Goal: Transaction & Acquisition: Obtain resource

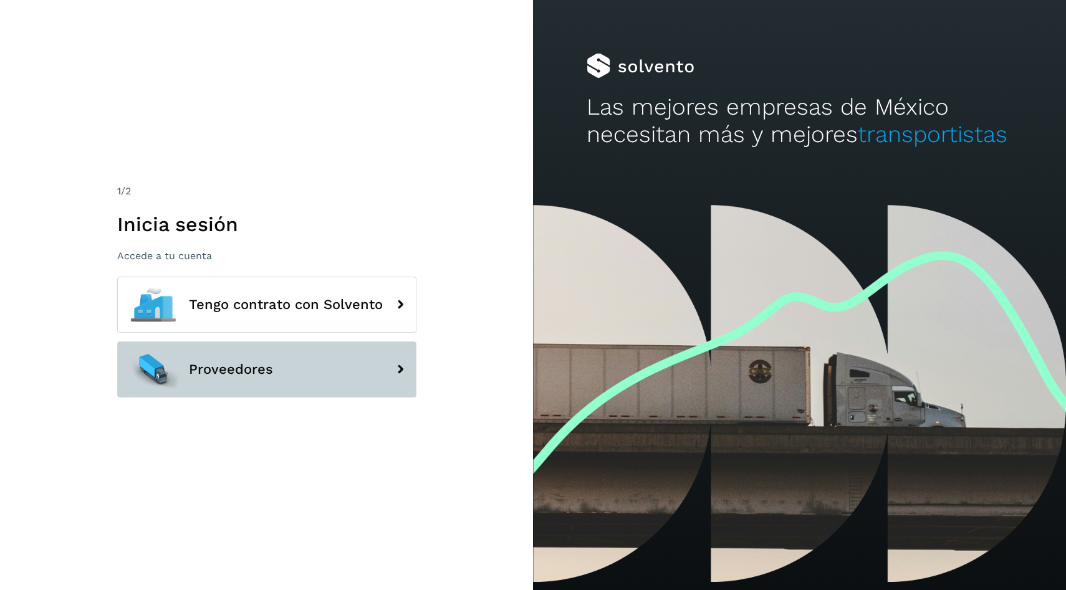
click at [247, 393] on button "Proveedores" at bounding box center [266, 369] width 299 height 56
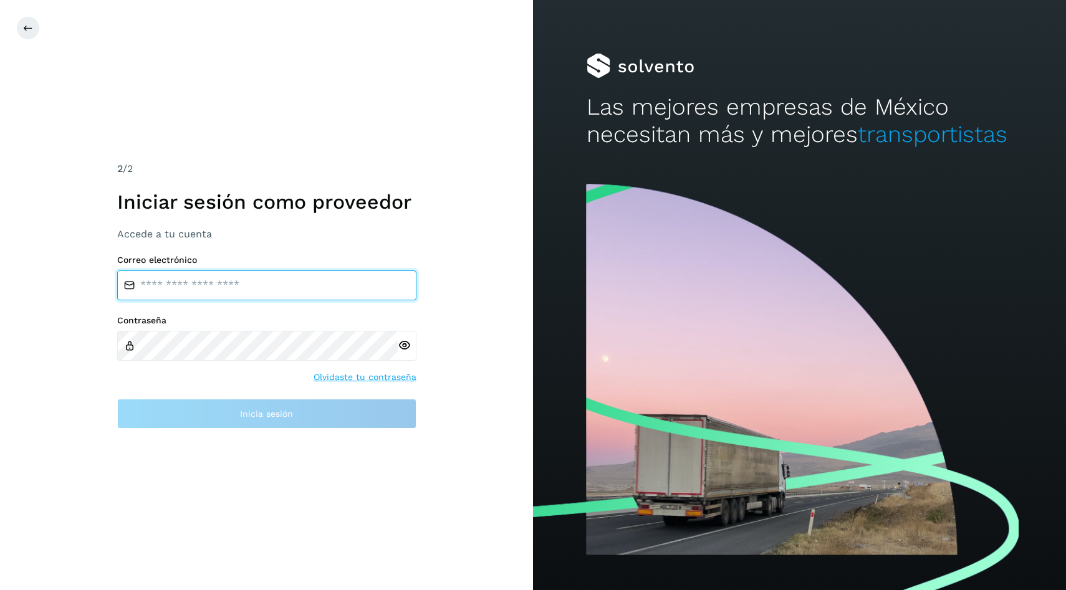
click at [242, 293] on input "email" at bounding box center [266, 285] width 299 height 30
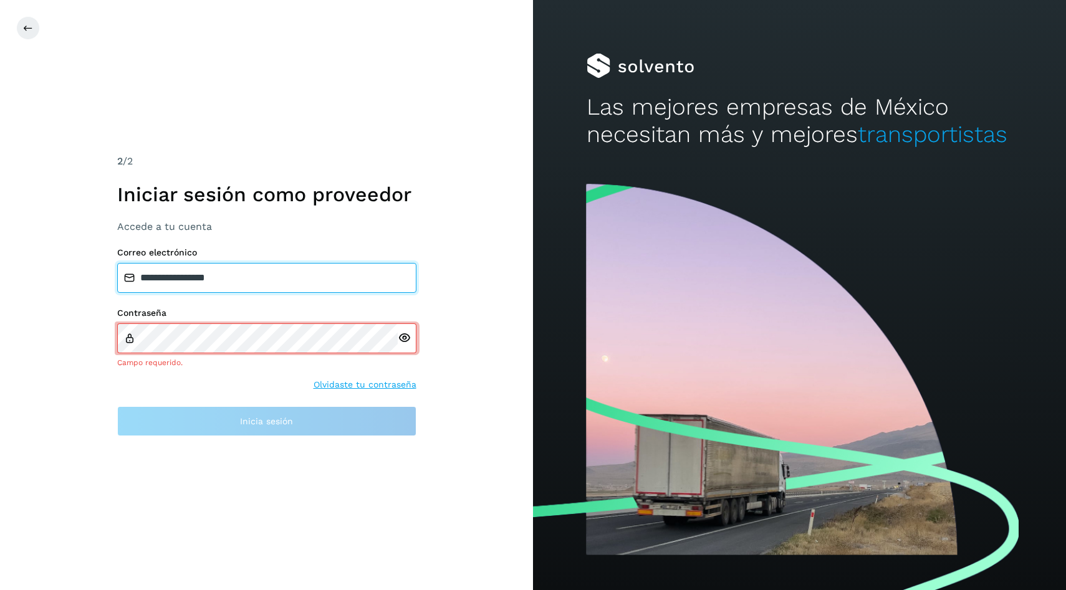
click at [165, 285] on input "**********" at bounding box center [266, 278] width 299 height 30
type input "**********"
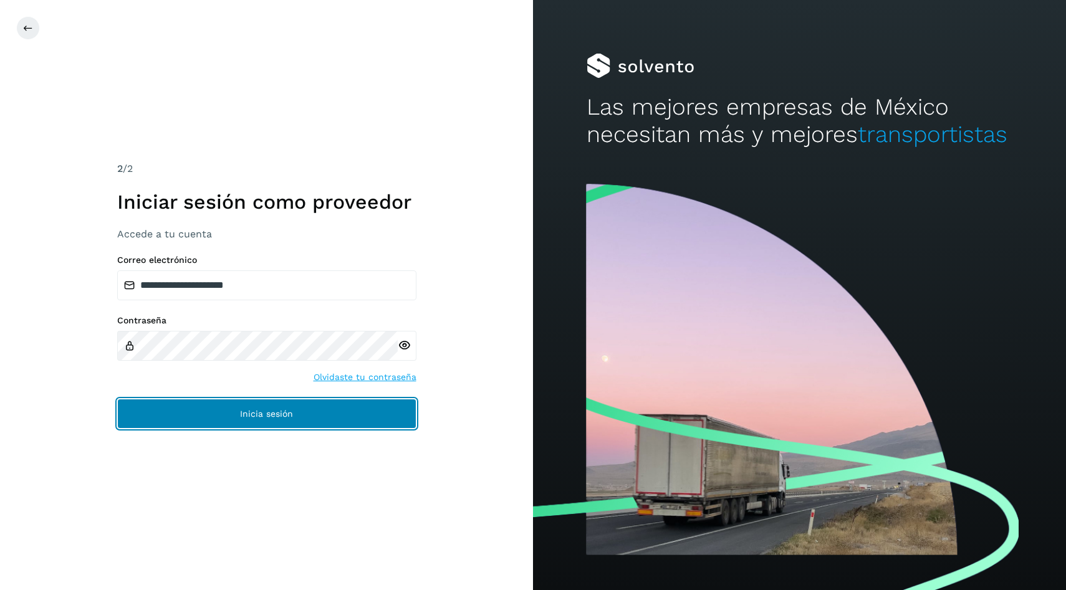
click at [198, 423] on button "Inicia sesión" at bounding box center [266, 414] width 299 height 30
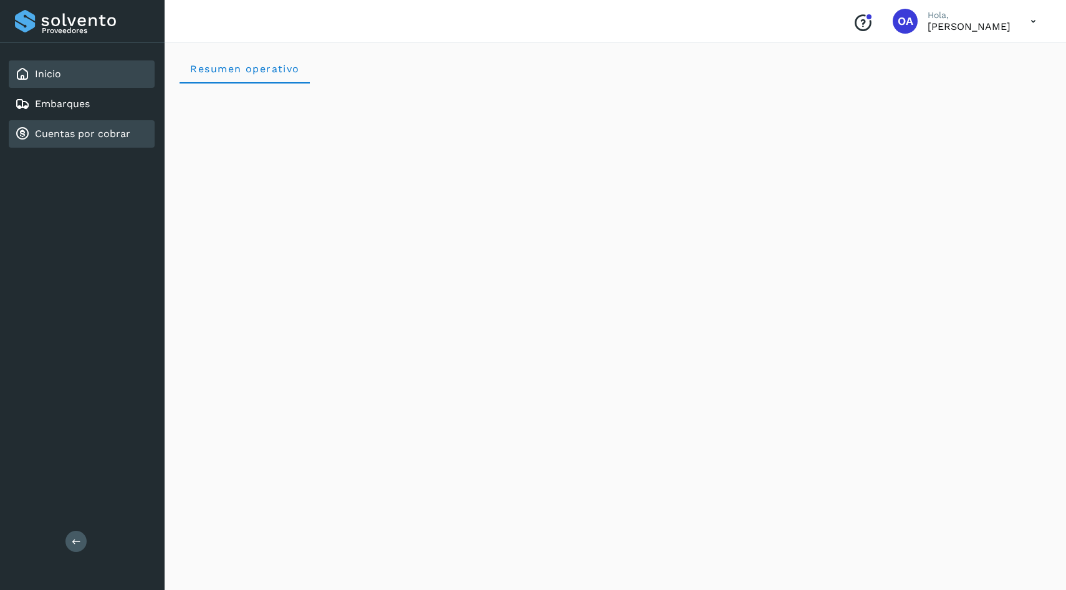
click at [110, 140] on link "Cuentas por cobrar" at bounding box center [82, 134] width 95 height 12
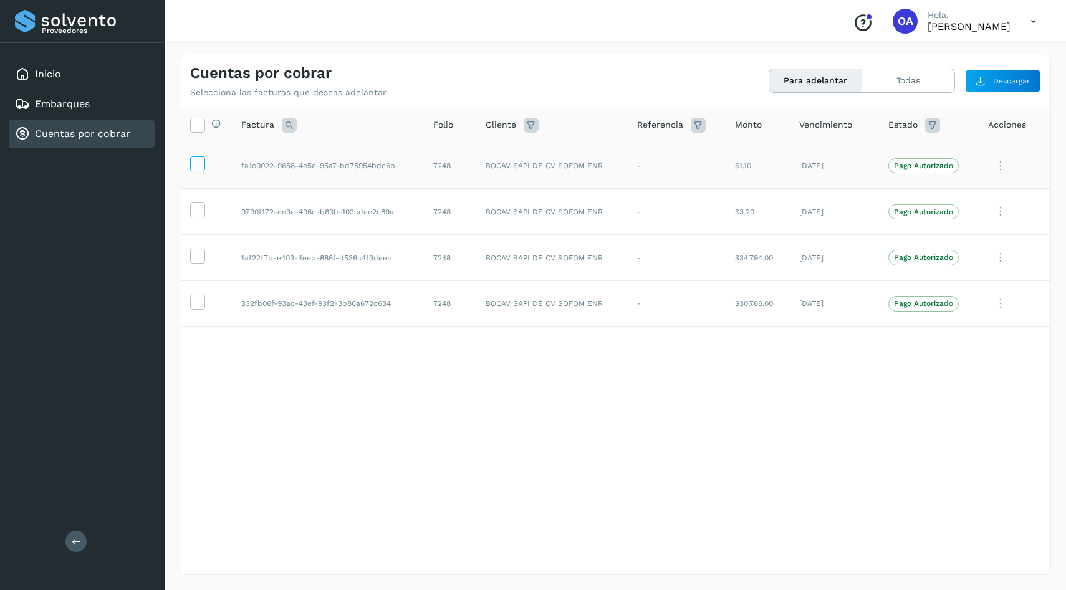
click at [195, 166] on icon at bounding box center [197, 162] width 13 height 13
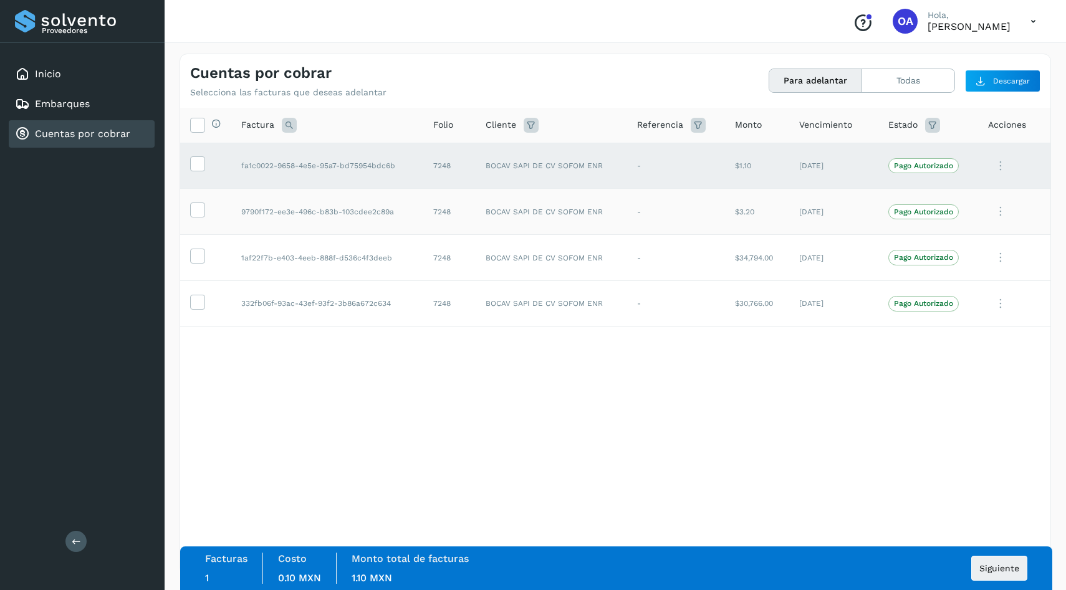
click at [205, 196] on td at bounding box center [205, 212] width 51 height 46
click at [198, 203] on label at bounding box center [197, 210] width 15 height 15
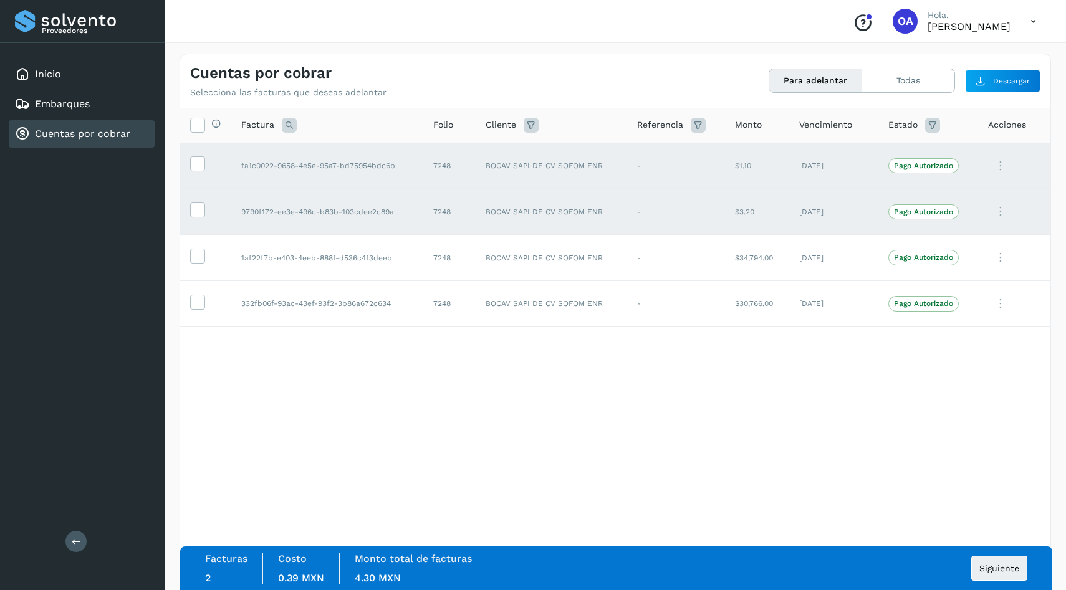
click at [573, 400] on div "Selecciona todas las facturas disponibles para adelanto Factura Folio Cliente R…" at bounding box center [615, 316] width 870 height 416
click at [993, 569] on span "Siguiente" at bounding box center [999, 568] width 40 height 9
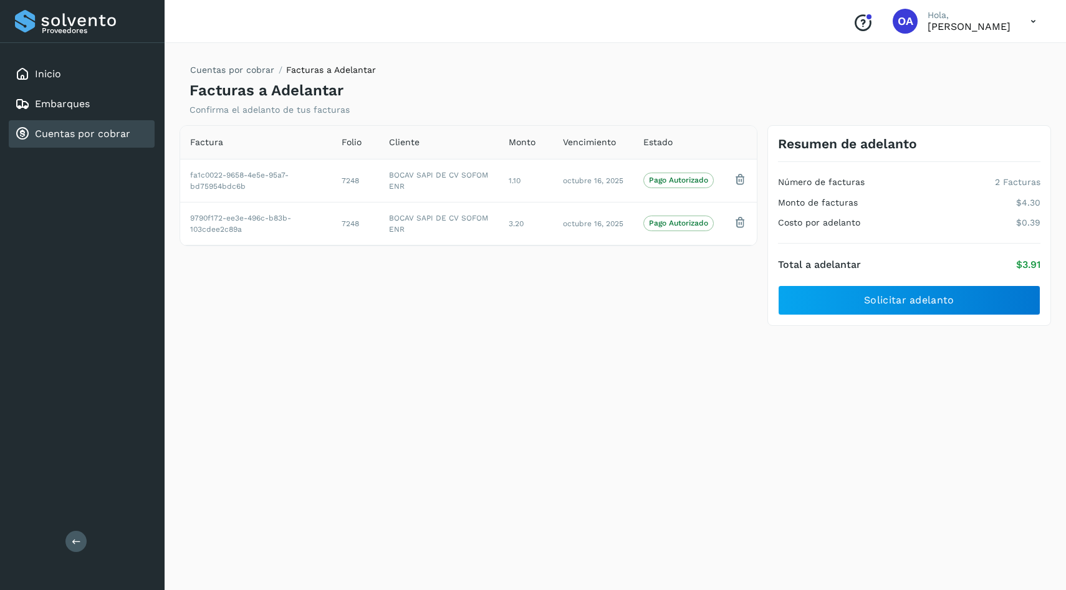
click at [852, 318] on div "Resumen de adelanto Número de facturas 2 Facturas Monto de facturas $4.30 Costo…" at bounding box center [909, 225] width 284 height 201
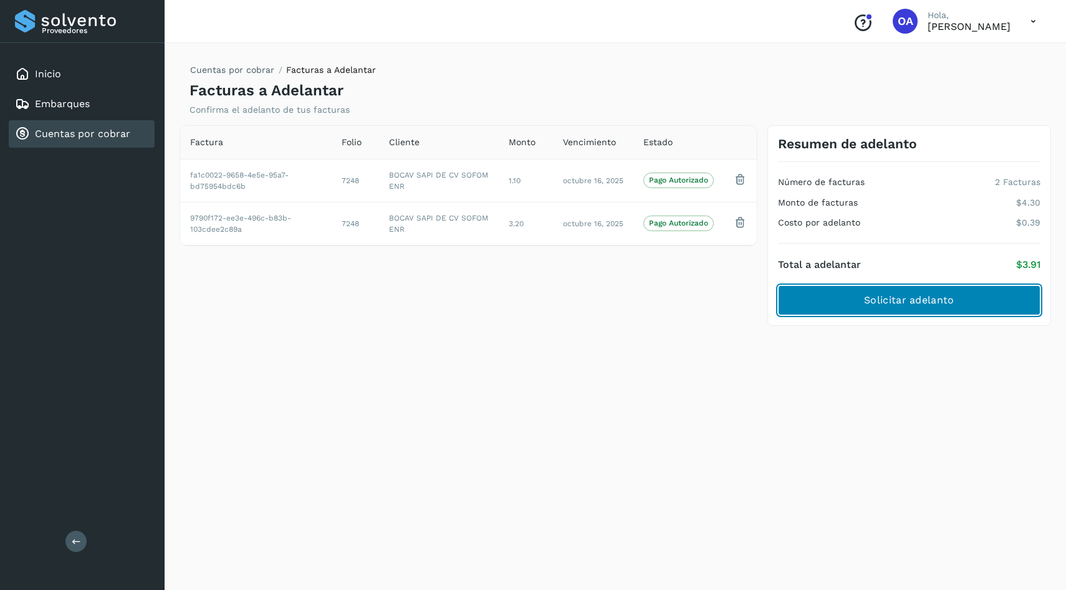
click at [831, 305] on button "Solicitar adelanto" at bounding box center [909, 300] width 262 height 30
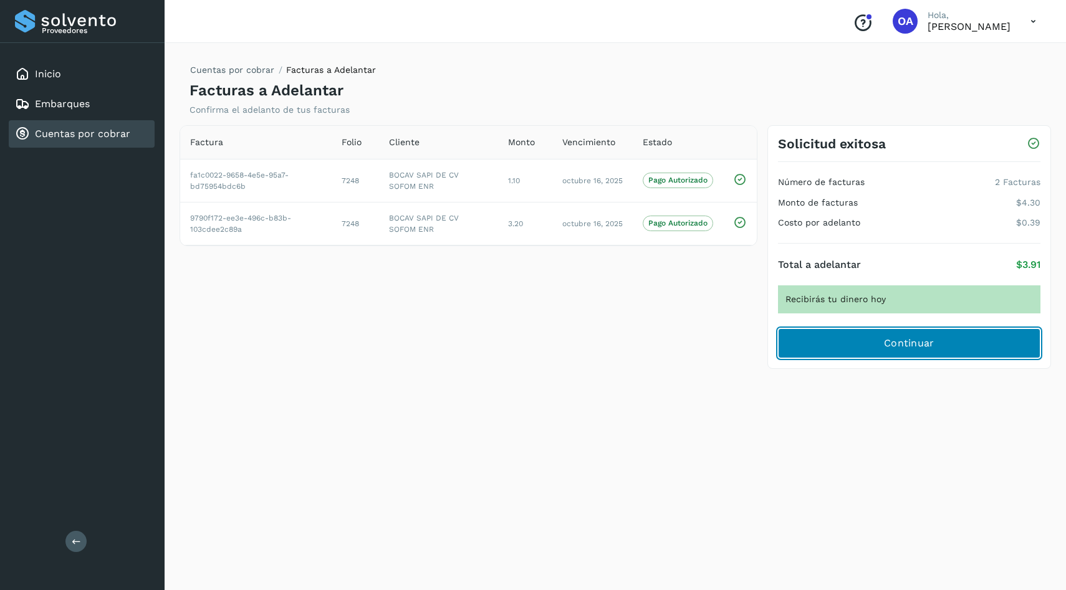
click at [880, 353] on button "Continuar" at bounding box center [909, 343] width 262 height 30
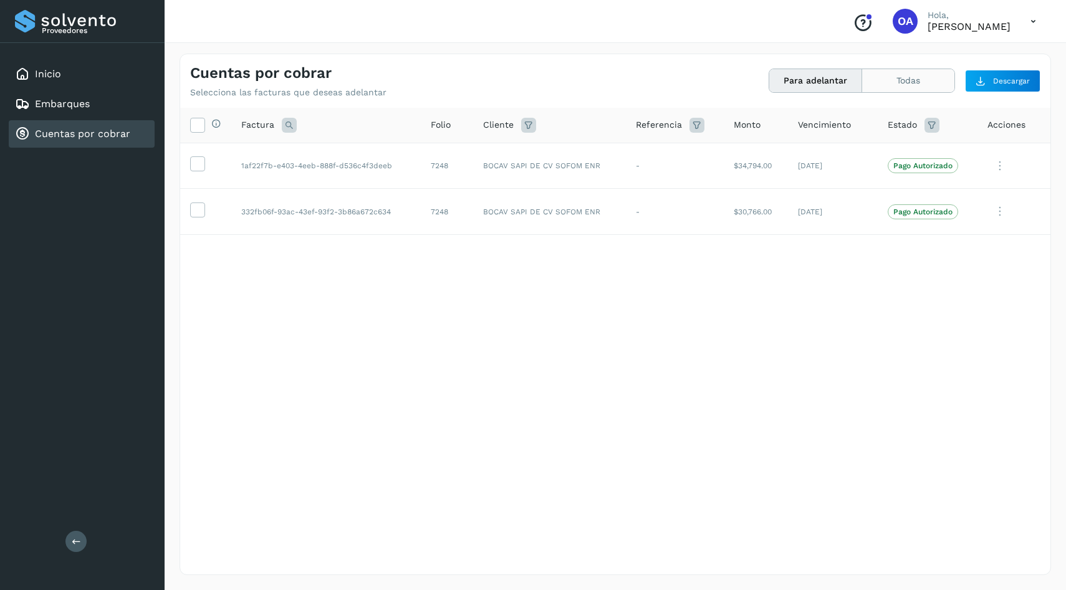
click at [891, 75] on button "Todas" at bounding box center [908, 80] width 92 height 23
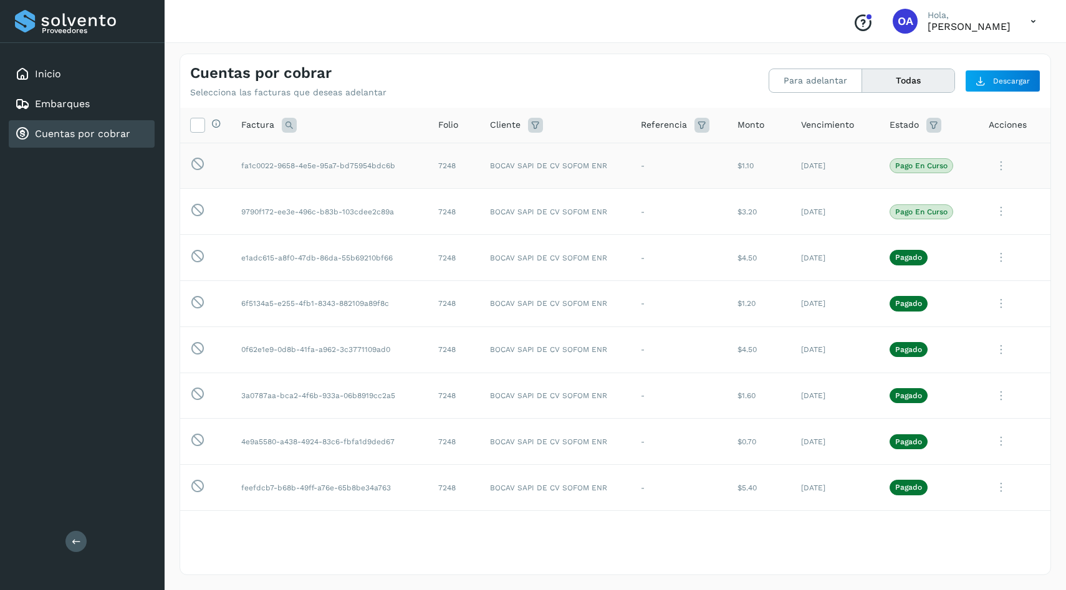
click at [331, 168] on td "fa1c0022-9658-4e5e-95a7-bd75954bdc6b" at bounding box center [329, 166] width 197 height 46
copy td "fa1c0022-9658-4e5e-95a7-bd75954bdc6b"
click at [363, 165] on td "fa1c0022-9658-4e5e-95a7-bd75954bdc6b" at bounding box center [329, 166] width 197 height 46
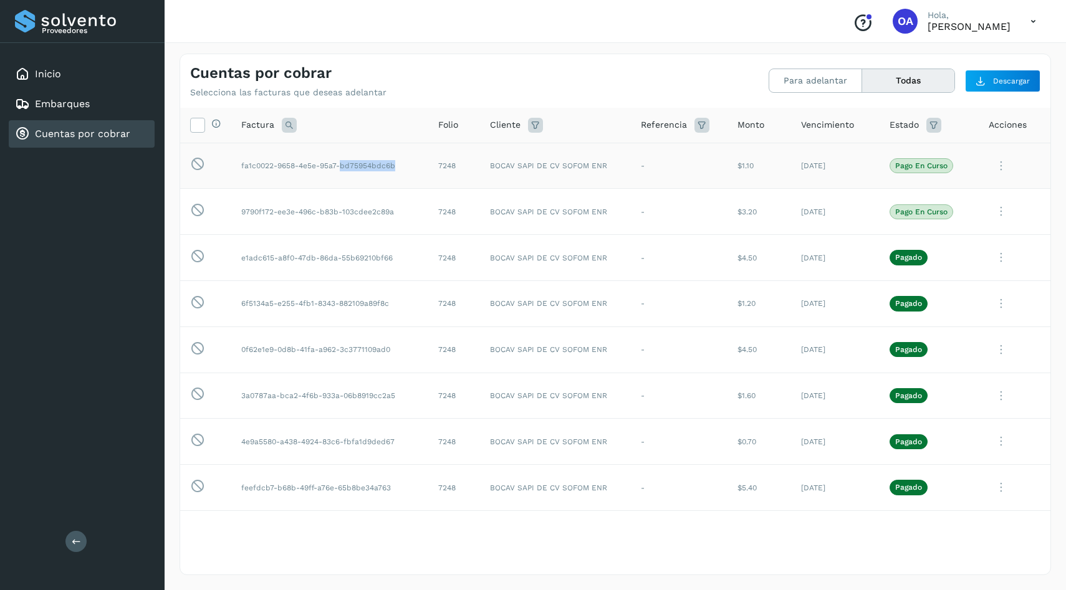
click at [363, 165] on td "fa1c0022-9658-4e5e-95a7-bd75954bdc6b" at bounding box center [329, 166] width 197 height 46
click at [348, 210] on td "9790f172-ee3e-496c-b83b-103cdee2c89a" at bounding box center [329, 212] width 197 height 46
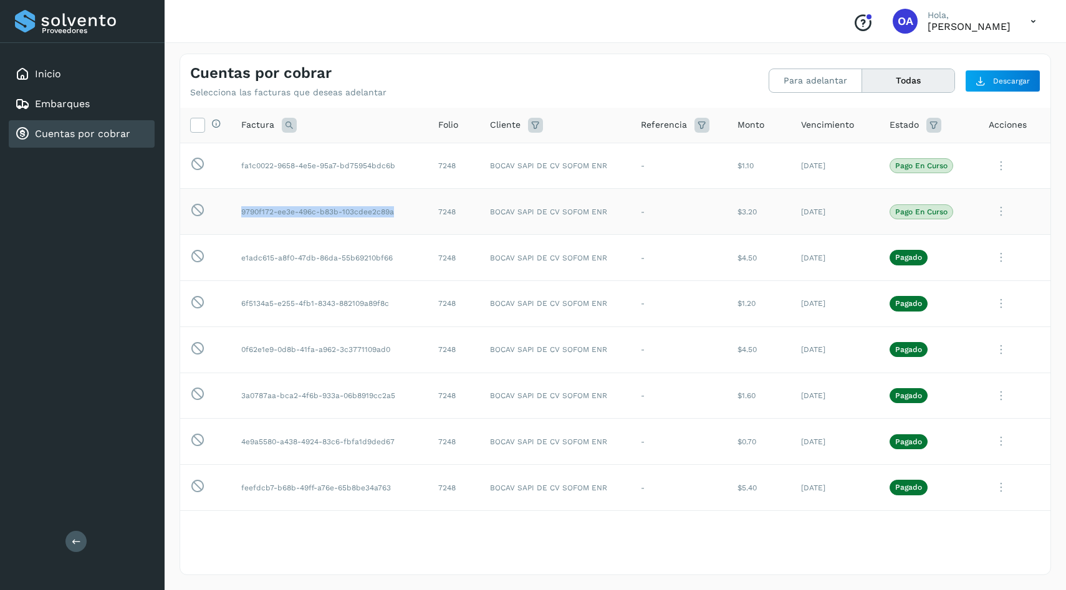
click at [348, 210] on td "9790f172-ee3e-496c-b83b-103cdee2c89a" at bounding box center [329, 212] width 197 height 46
copy td "9790f172-ee3e-496c-b83b-103cdee2c89a"
click at [813, 87] on button "Para adelantar" at bounding box center [815, 80] width 93 height 23
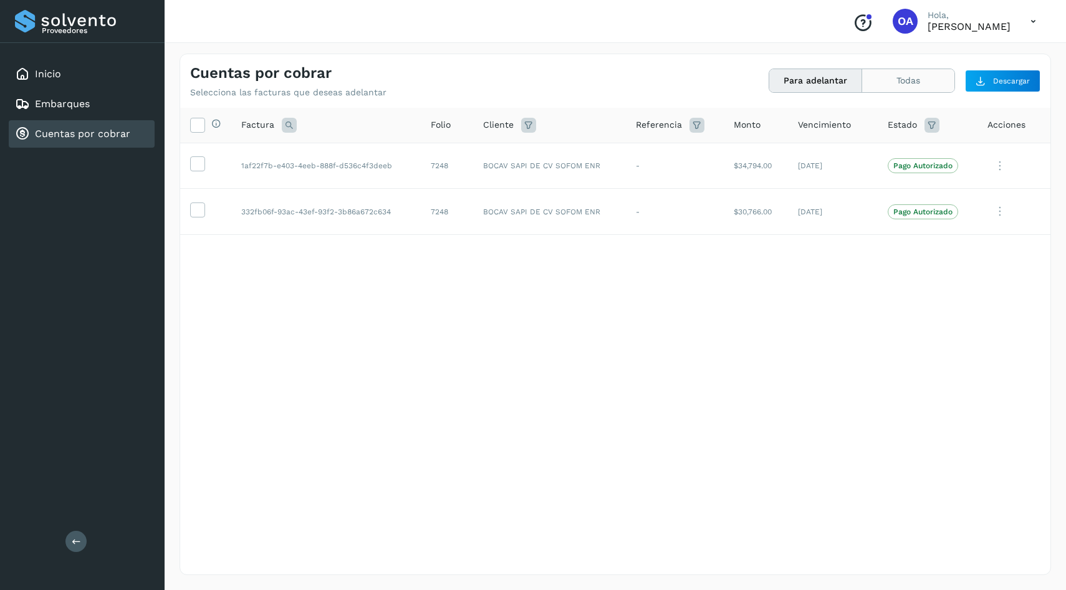
click at [899, 86] on button "Todas" at bounding box center [908, 80] width 92 height 23
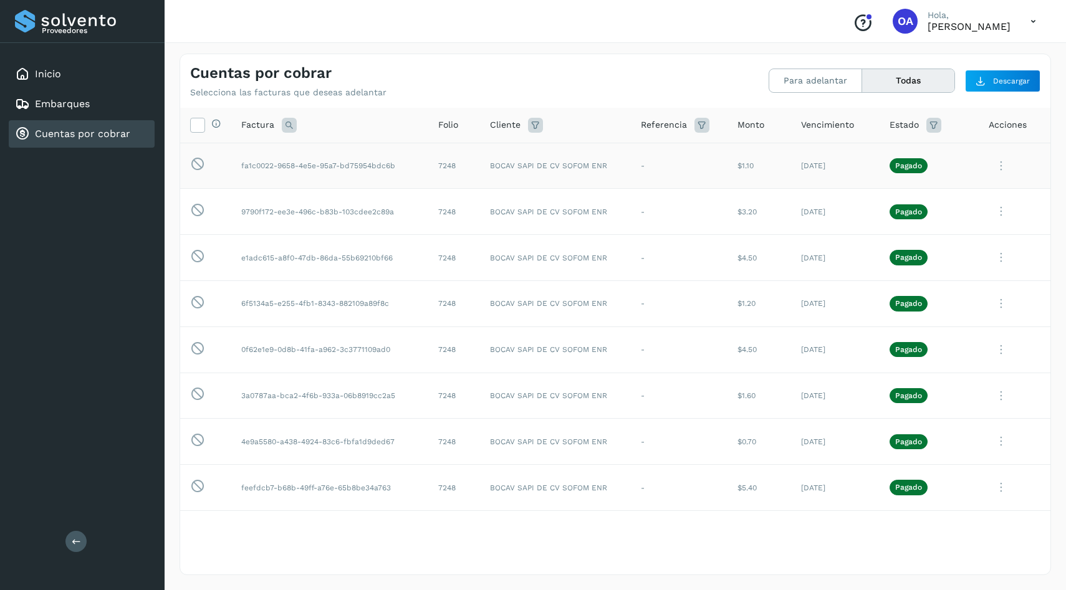
click at [1008, 166] on icon at bounding box center [1000, 166] width 25 height 26
click at [831, 199] on div at bounding box center [533, 295] width 1066 height 590
click at [1006, 216] on icon at bounding box center [1000, 212] width 25 height 26
click at [845, 227] on div at bounding box center [533, 295] width 1066 height 590
click at [813, 79] on button "Para adelantar" at bounding box center [815, 80] width 93 height 23
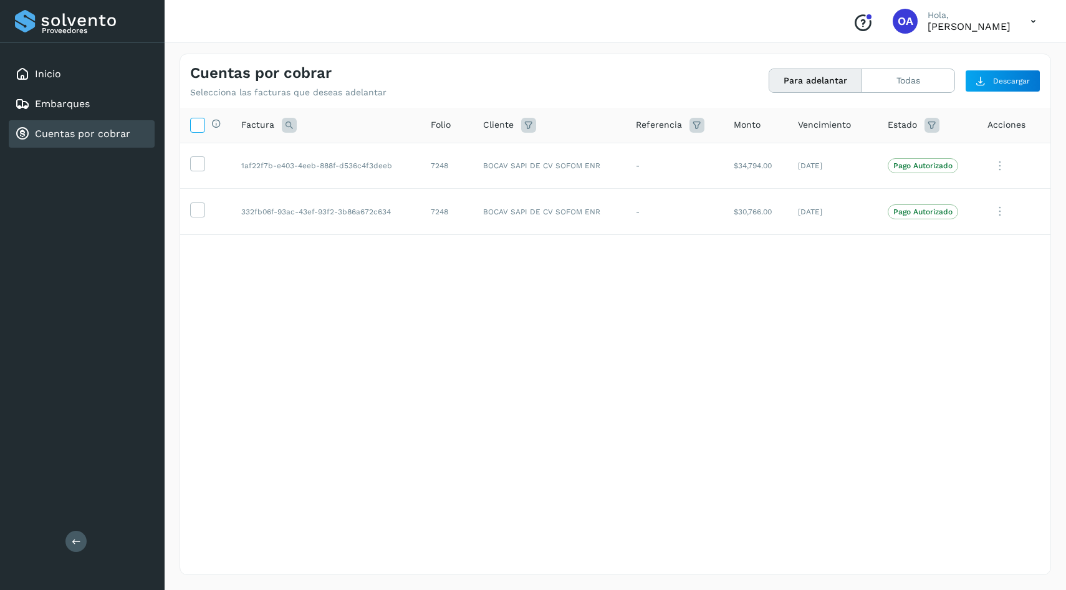
click at [199, 121] on icon at bounding box center [197, 124] width 13 height 13
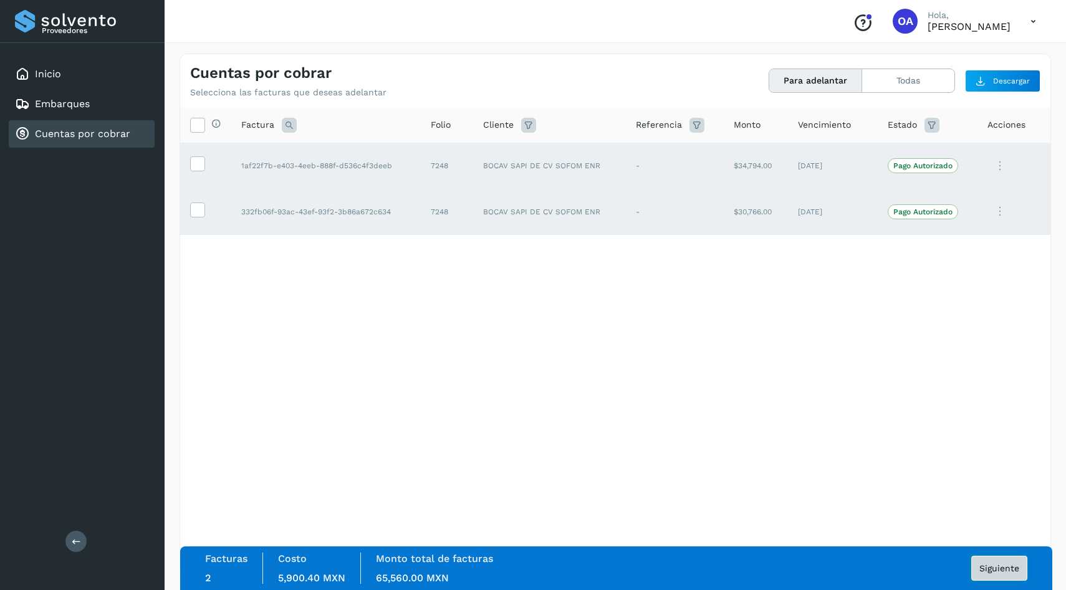
click at [1011, 567] on span "Siguiente" at bounding box center [999, 568] width 40 height 9
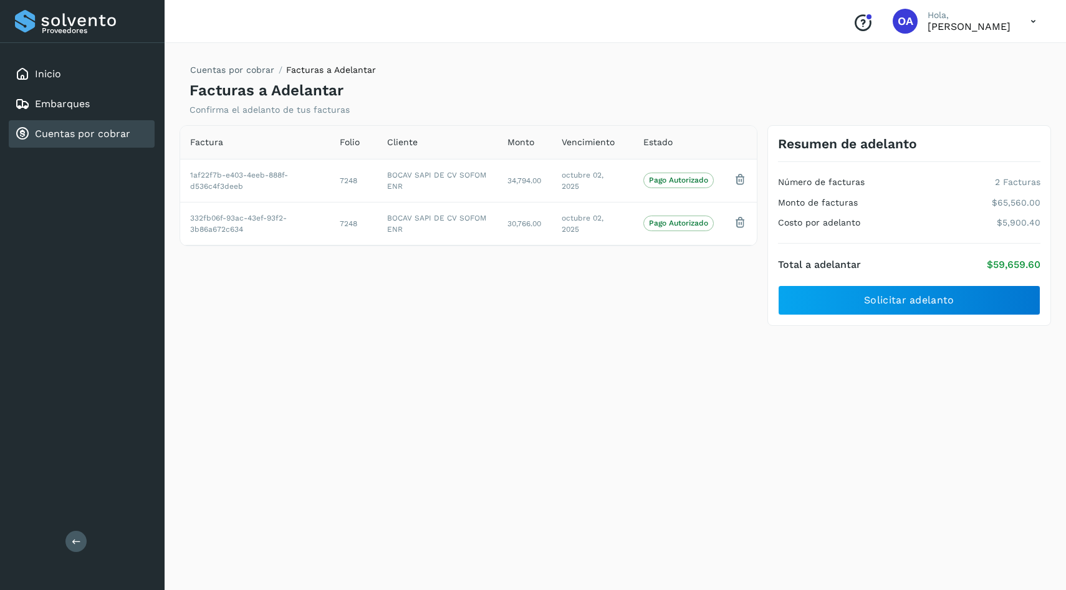
click at [822, 284] on div "Total a adelantar $59,659.60 Solicitar adelanto" at bounding box center [909, 280] width 262 height 72
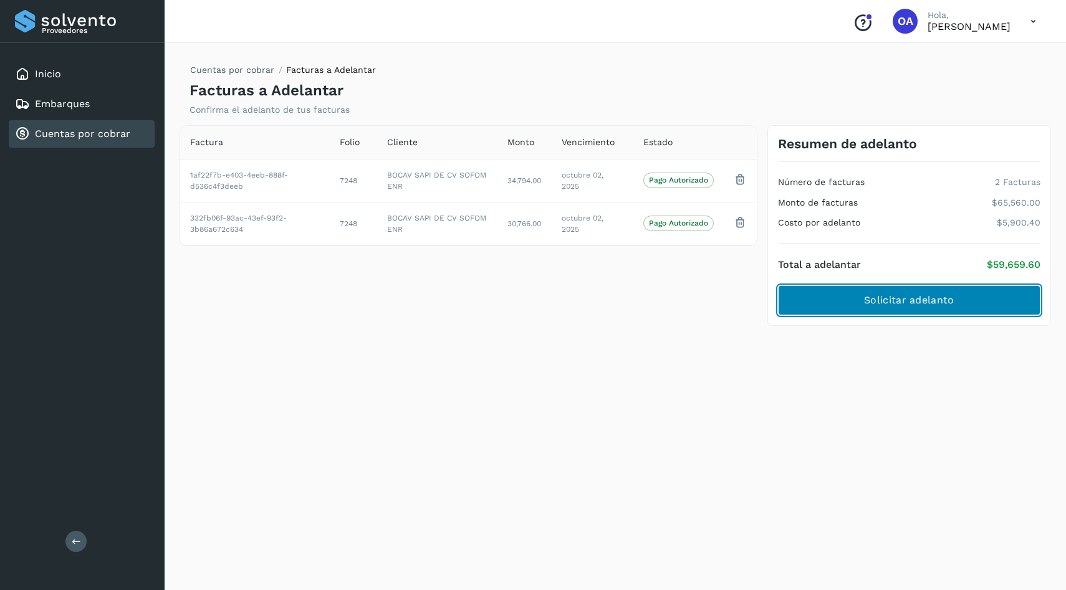
click at [829, 298] on button "Solicitar adelanto" at bounding box center [909, 300] width 262 height 30
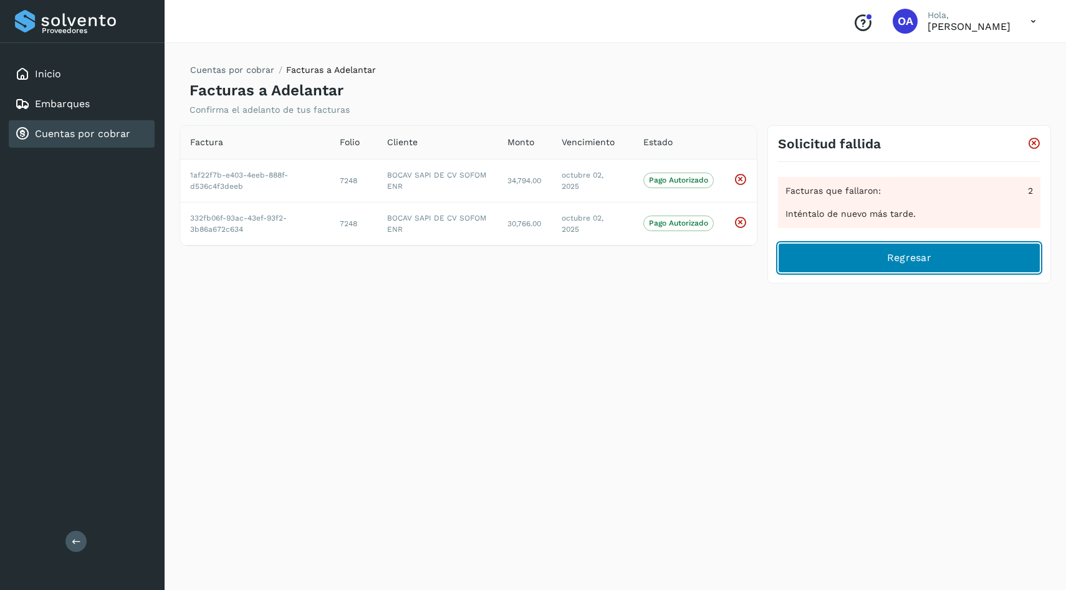
click at [850, 260] on button "Regresar" at bounding box center [909, 258] width 262 height 30
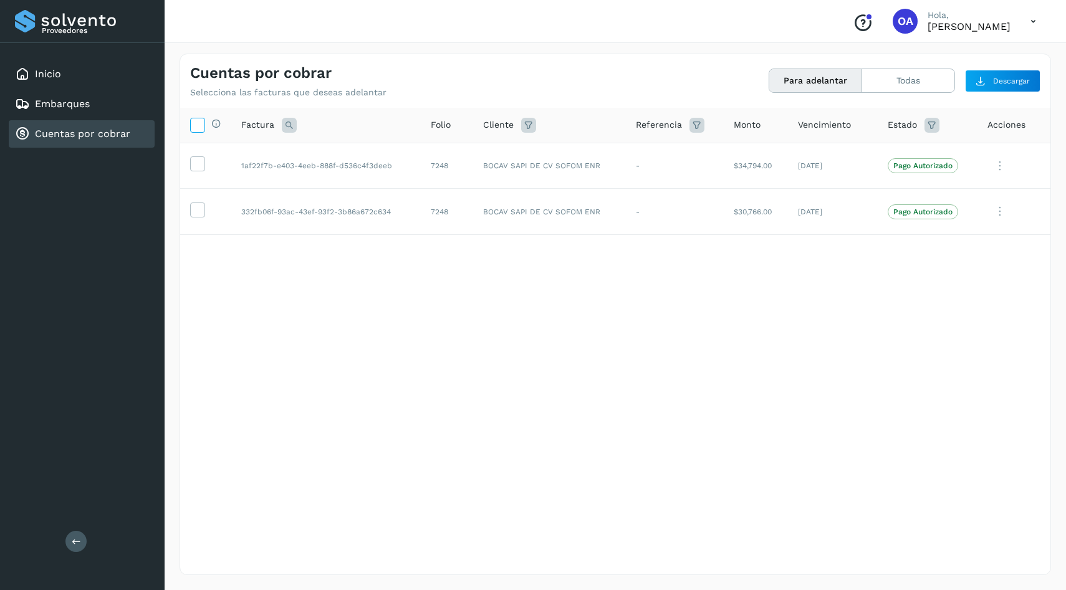
click at [197, 126] on icon at bounding box center [197, 124] width 13 height 13
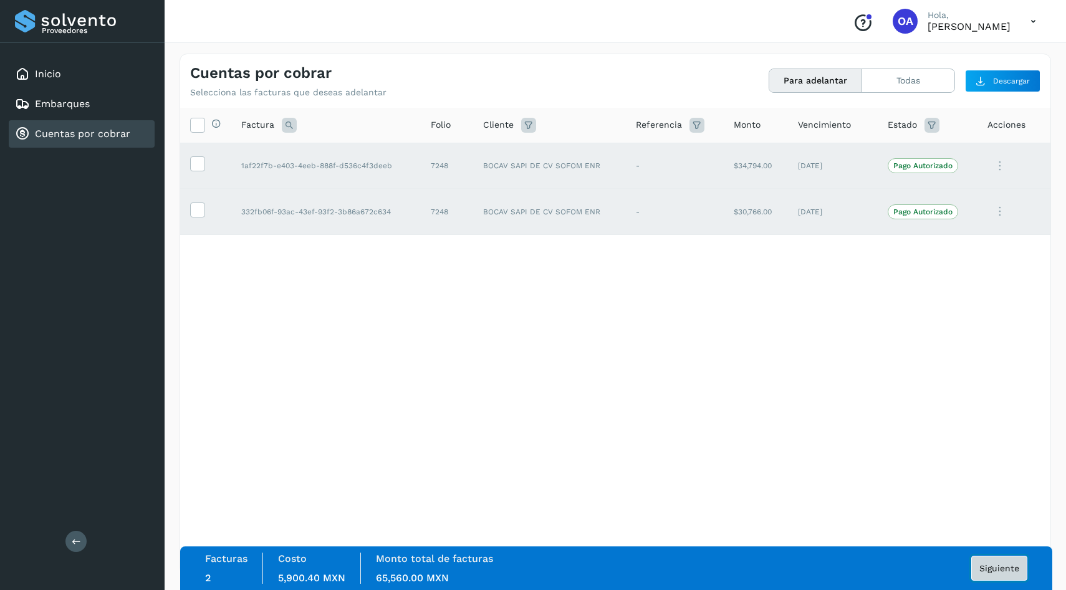
click at [1006, 567] on span "Siguiente" at bounding box center [999, 568] width 40 height 9
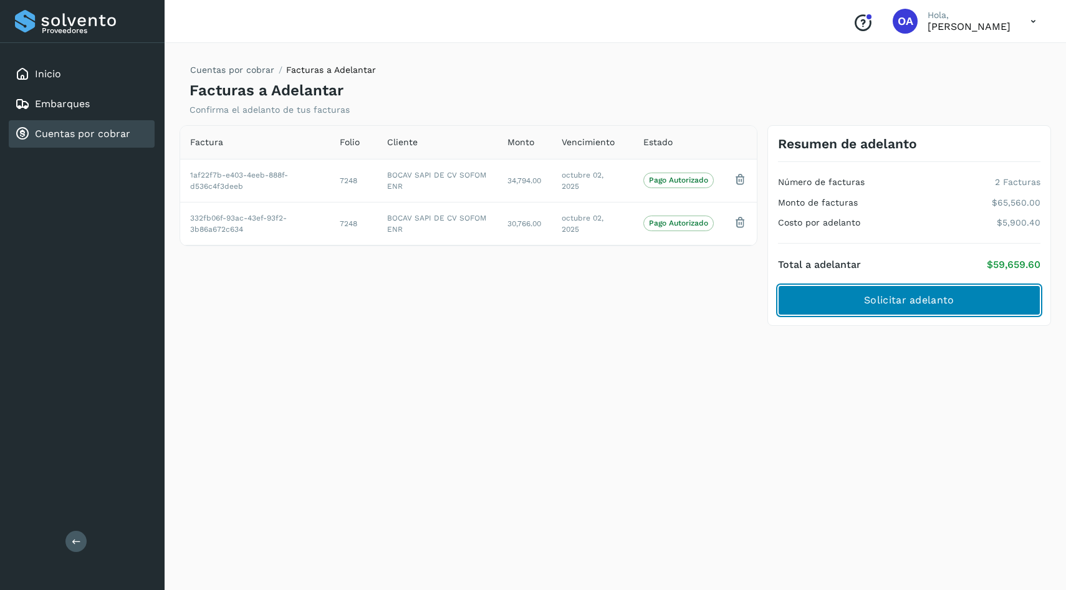
click at [892, 301] on span "Solicitar adelanto" at bounding box center [909, 301] width 90 height 14
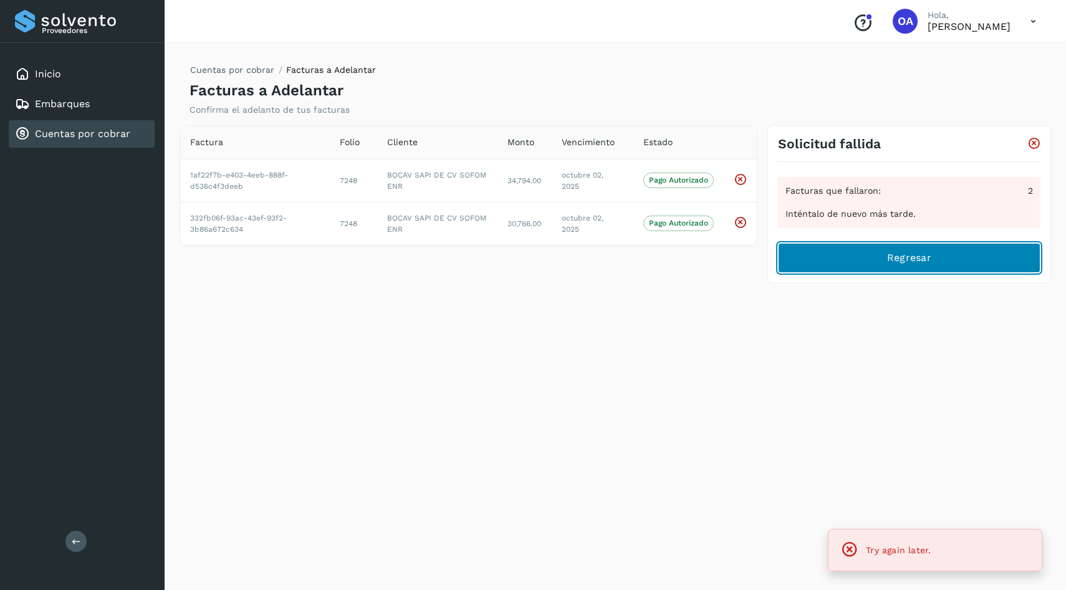
click at [817, 259] on button "Regresar" at bounding box center [909, 258] width 262 height 30
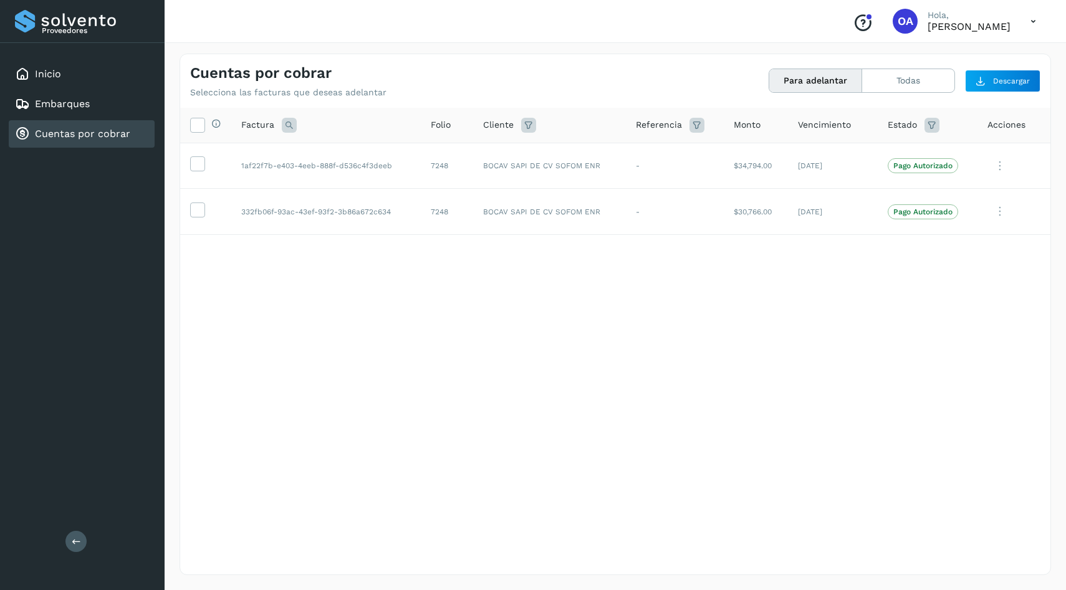
click at [482, 73] on div "Cuentas por cobrar Selecciona las facturas que deseas adelantar" at bounding box center [402, 81] width 425 height 34
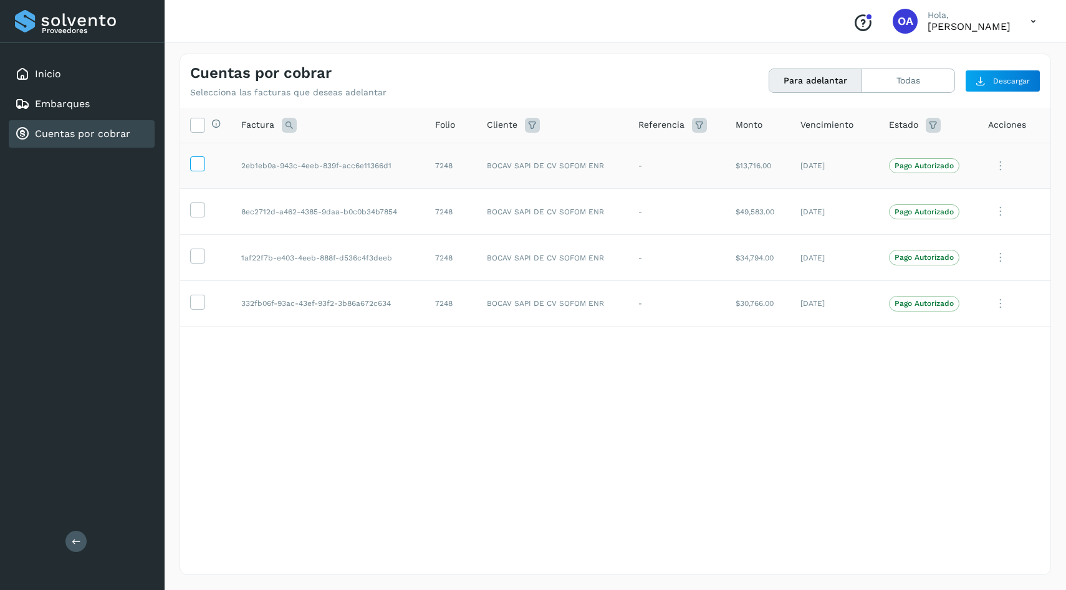
click at [203, 160] on icon at bounding box center [197, 162] width 13 height 13
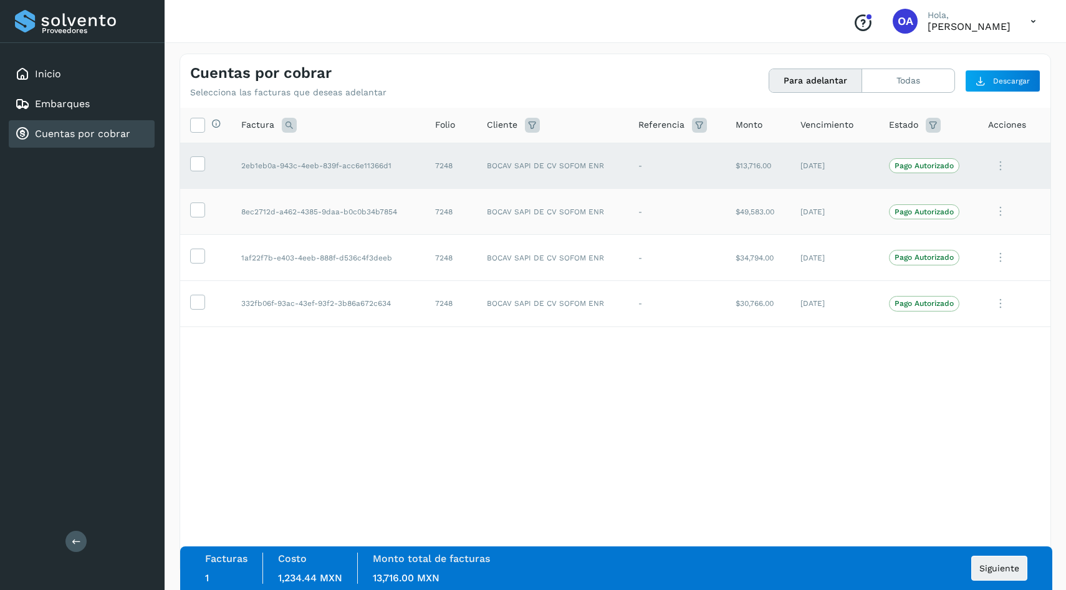
click at [202, 196] on td at bounding box center [205, 212] width 51 height 46
click at [201, 202] on td at bounding box center [205, 212] width 51 height 46
click at [201, 205] on icon at bounding box center [197, 209] width 13 height 13
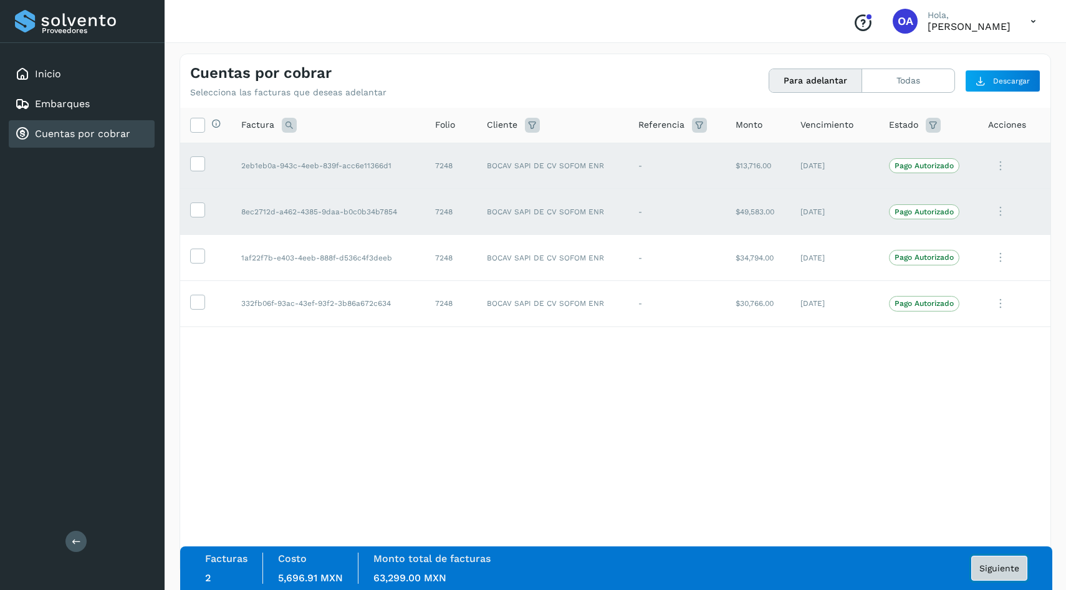
click at [1014, 578] on button "Siguiente" at bounding box center [999, 568] width 56 height 25
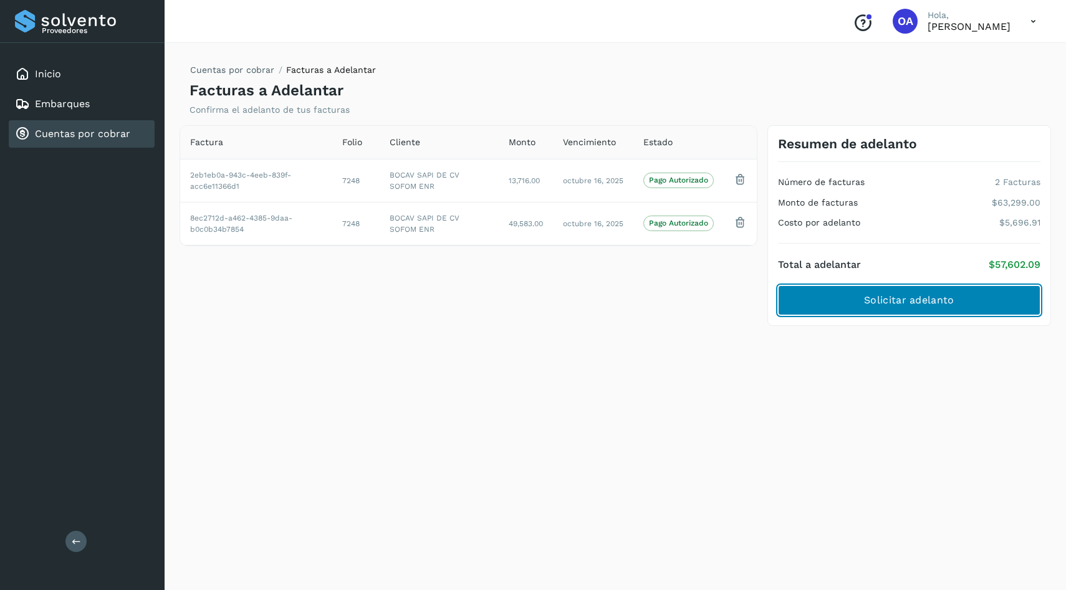
click at [856, 303] on button "Solicitar adelanto" at bounding box center [909, 300] width 262 height 30
